Goal: Check status: Check status

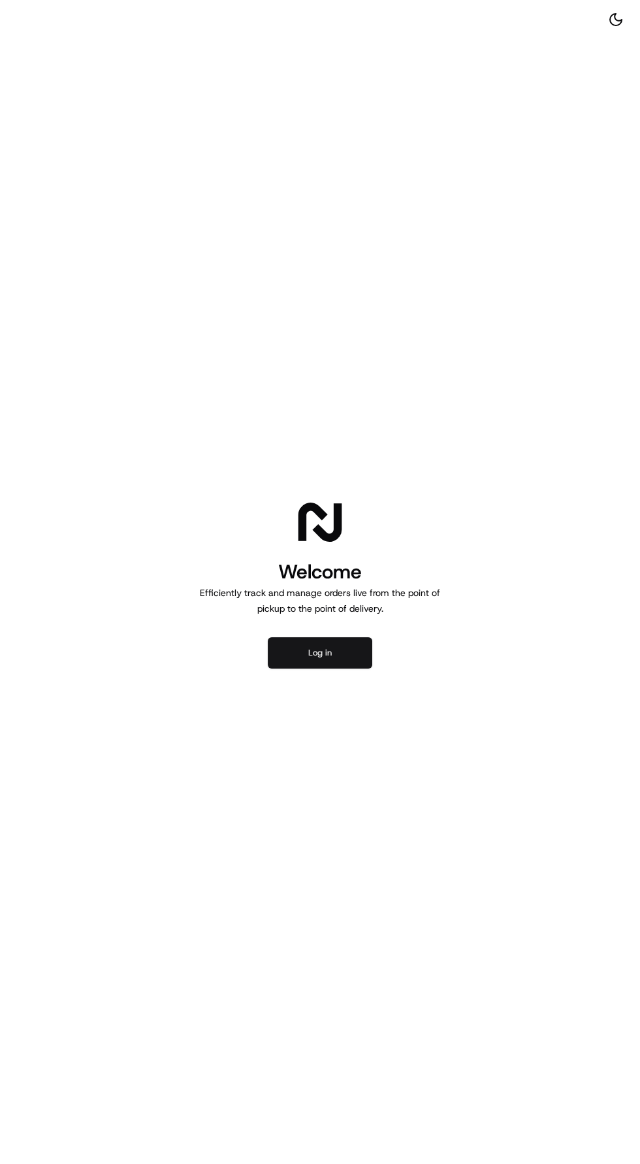
click at [344, 662] on button "Log in" at bounding box center [320, 652] width 105 height 31
